Goal: Task Accomplishment & Management: Manage account settings

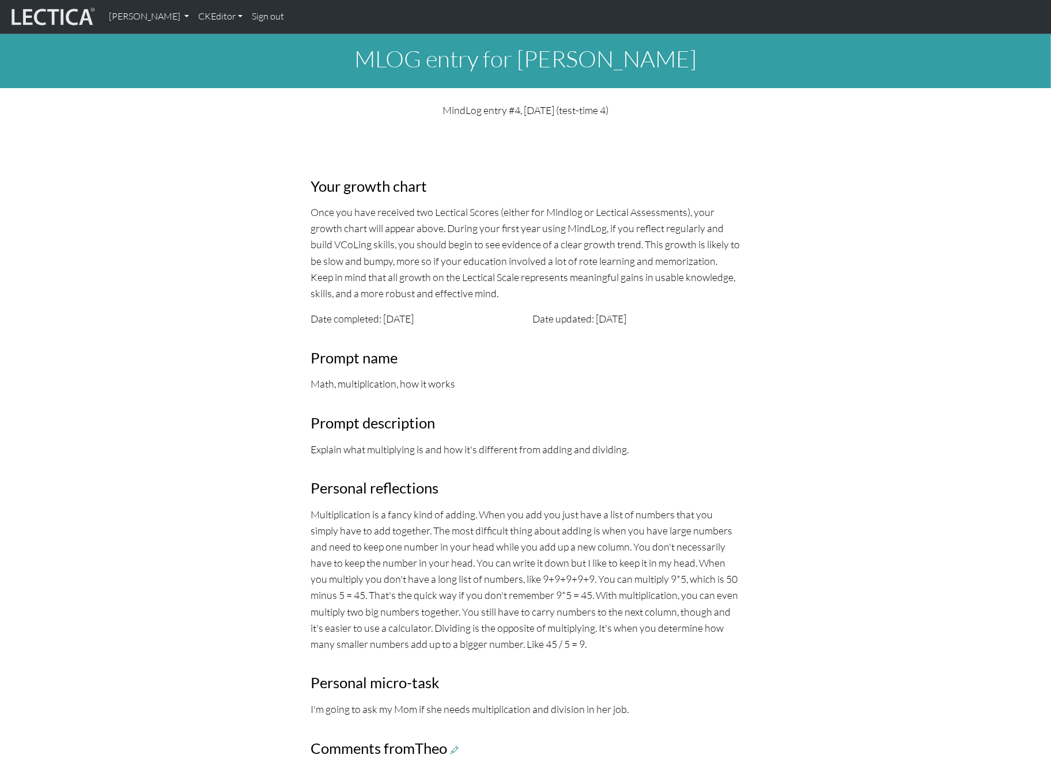
click at [247, 16] on link "Sign out" at bounding box center [267, 17] width 41 height 24
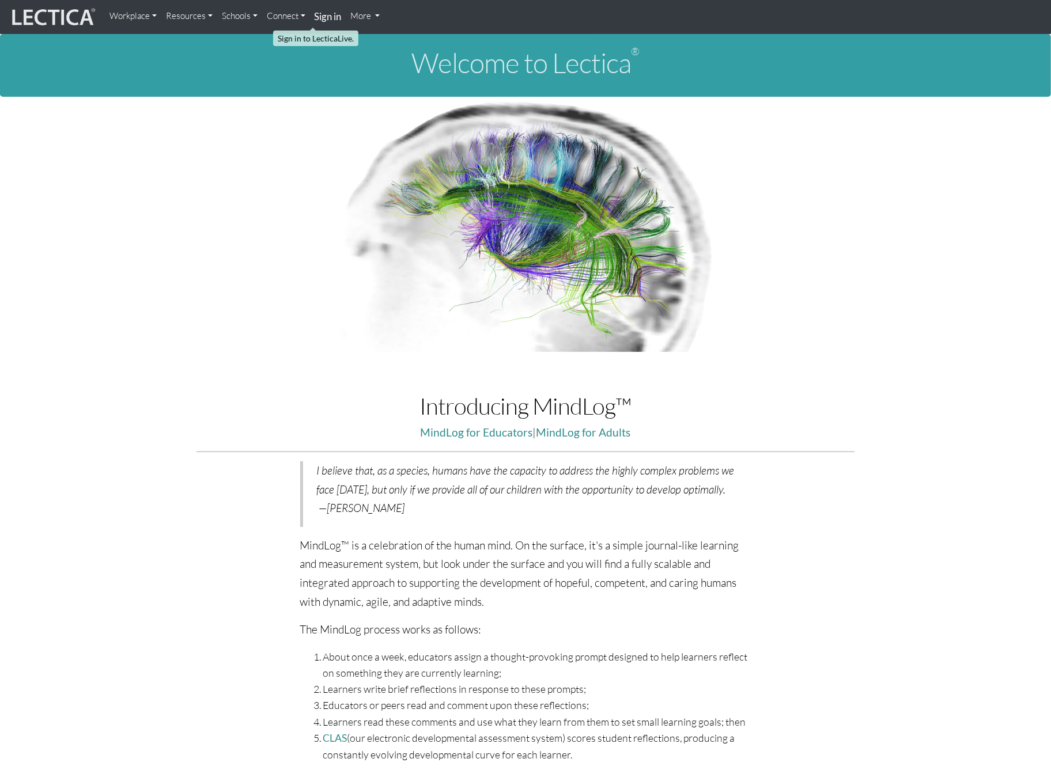
click at [315, 21] on strong "Sign in" at bounding box center [328, 16] width 27 height 12
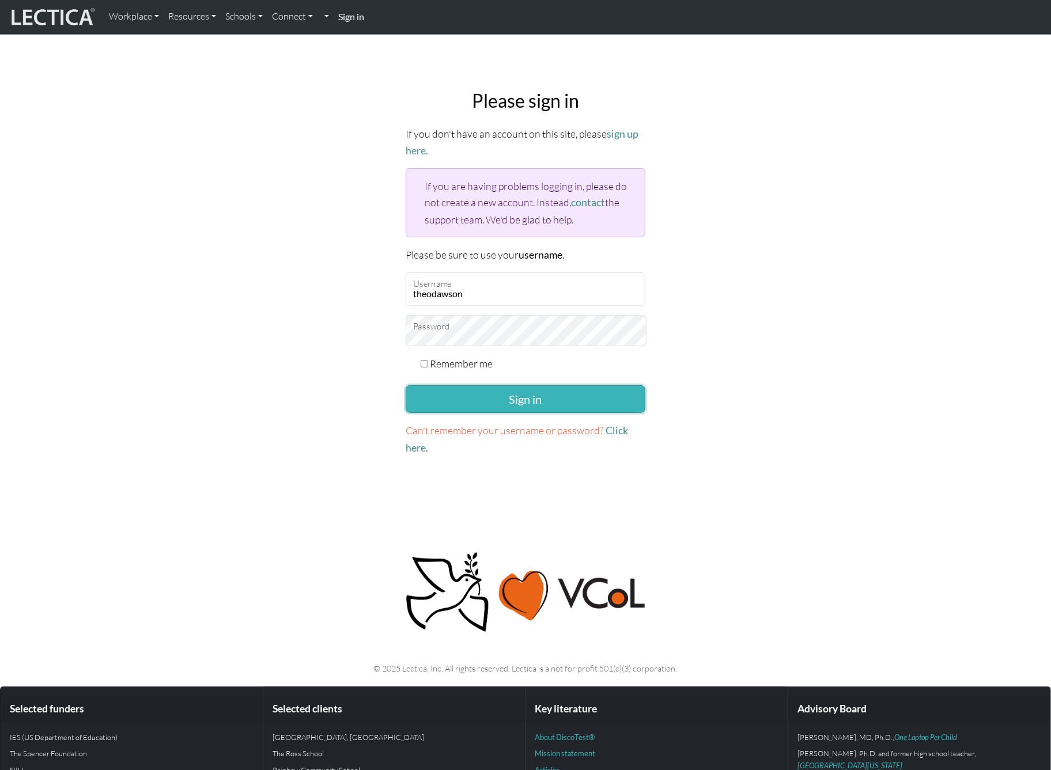
click at [499, 385] on button "Sign in" at bounding box center [526, 399] width 240 height 28
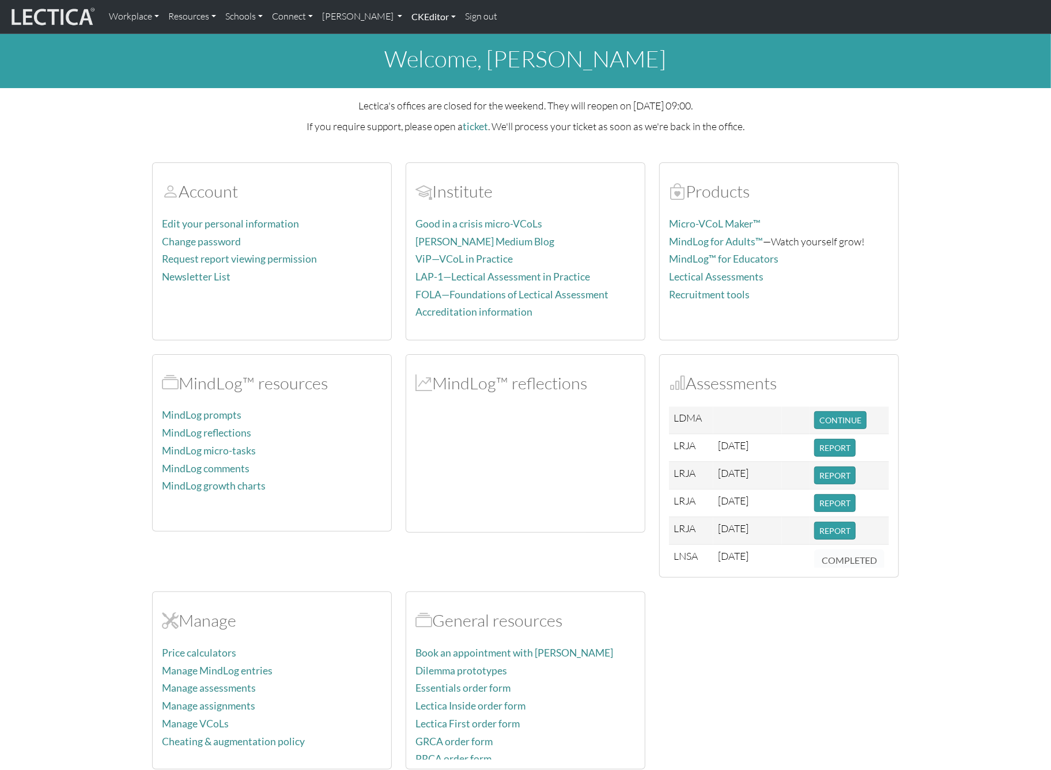
click at [407, 20] on link "CKEditor" at bounding box center [434, 17] width 54 height 24
click at [346, 20] on link "[PERSON_NAME]" at bounding box center [362, 17] width 90 height 24
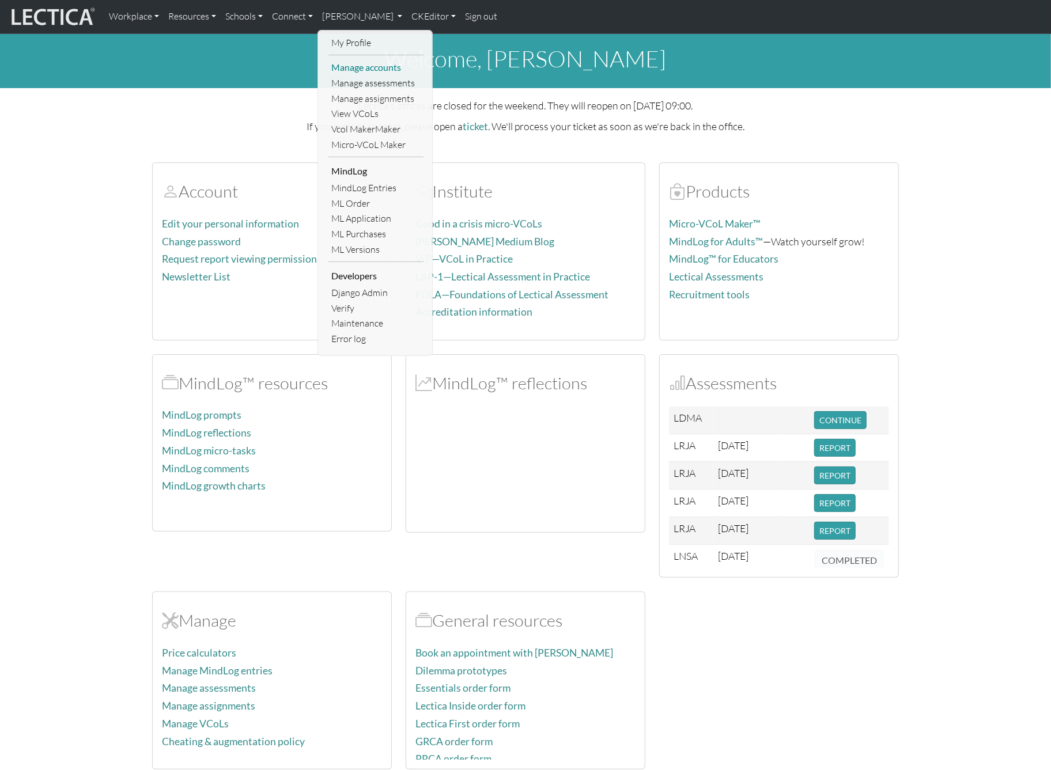
click at [345, 63] on link "Manage accounts" at bounding box center [375, 68] width 95 height 16
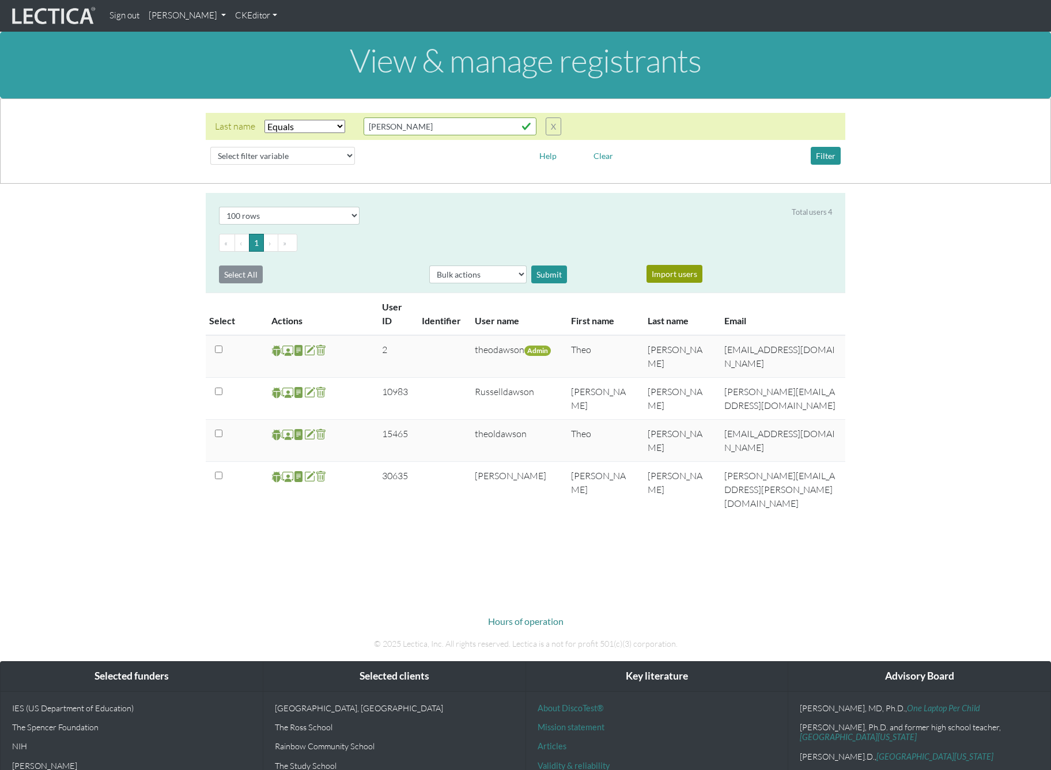
select select "iexact"
select select "100"
click at [382, 121] on input "[PERSON_NAME]" at bounding box center [449, 127] width 173 height 18
type input "[PERSON_NAME]"
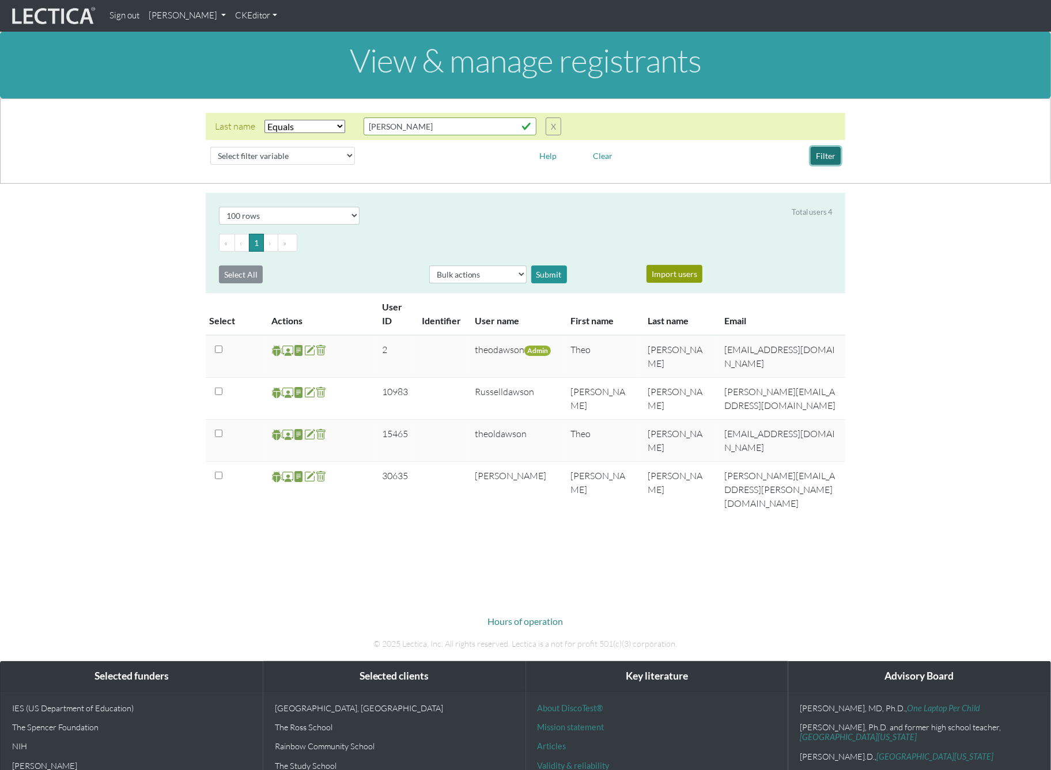
click at [831, 147] on button "Filter" at bounding box center [826, 156] width 30 height 18
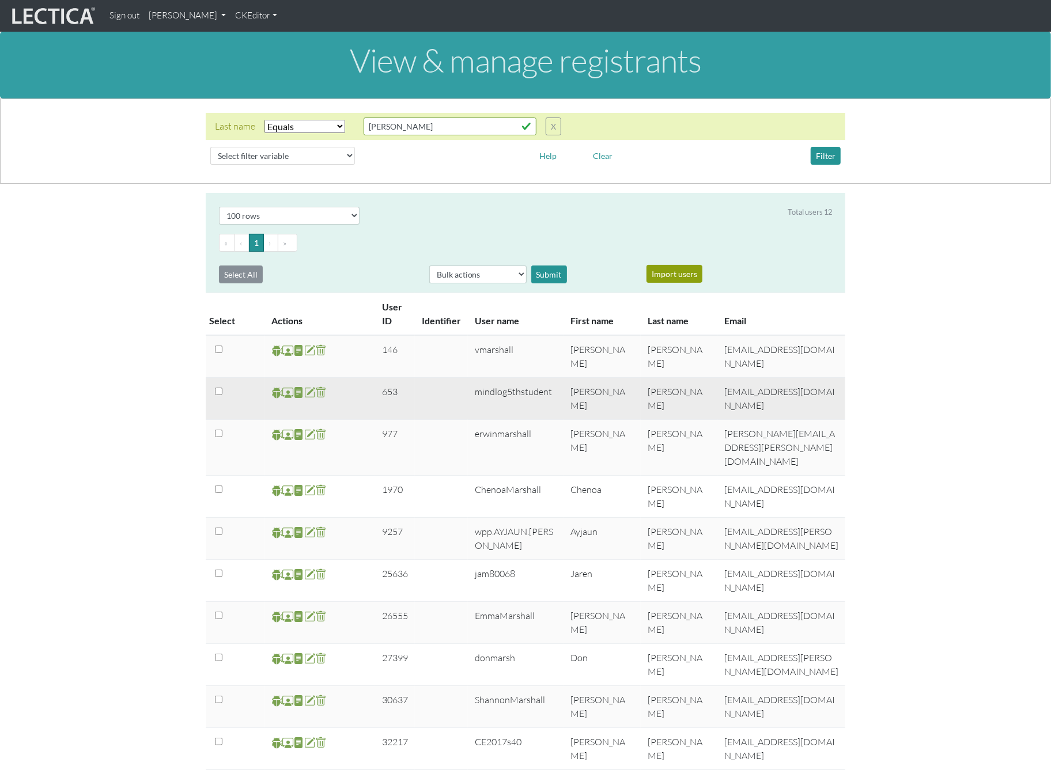
click at [290, 386] on span at bounding box center [287, 392] width 11 height 13
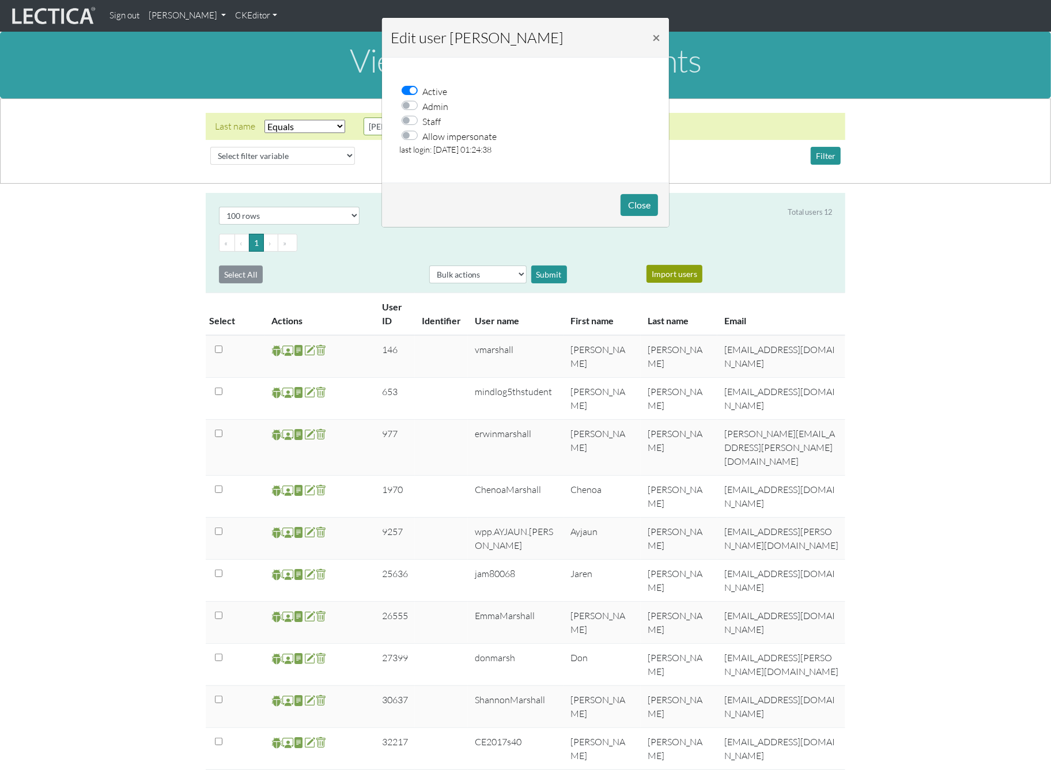
click at [422, 130] on label "Allow impersonate" at bounding box center [459, 135] width 74 height 15
click at [413, 130] on input "Allow impersonate" at bounding box center [412, 134] width 9 height 12
checkbox input "true"
click at [641, 195] on button "Close" at bounding box center [638, 205] width 37 height 22
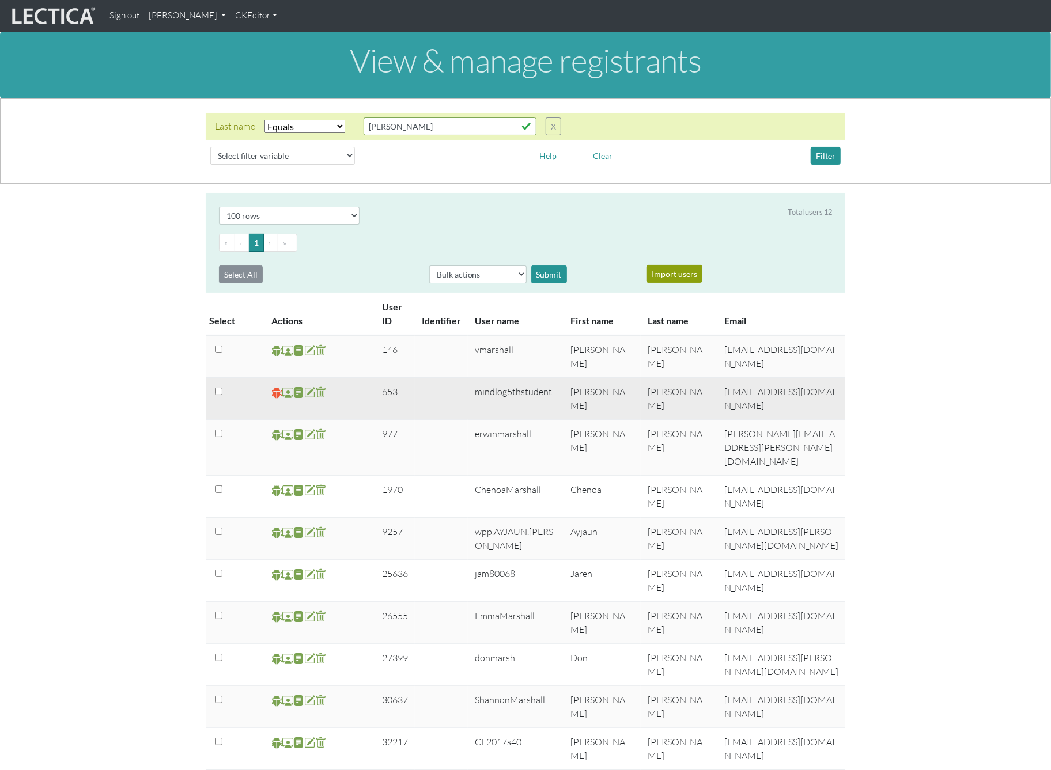
click at [274, 386] on span at bounding box center [276, 392] width 11 height 13
